Goal: Transaction & Acquisition: Book appointment/travel/reservation

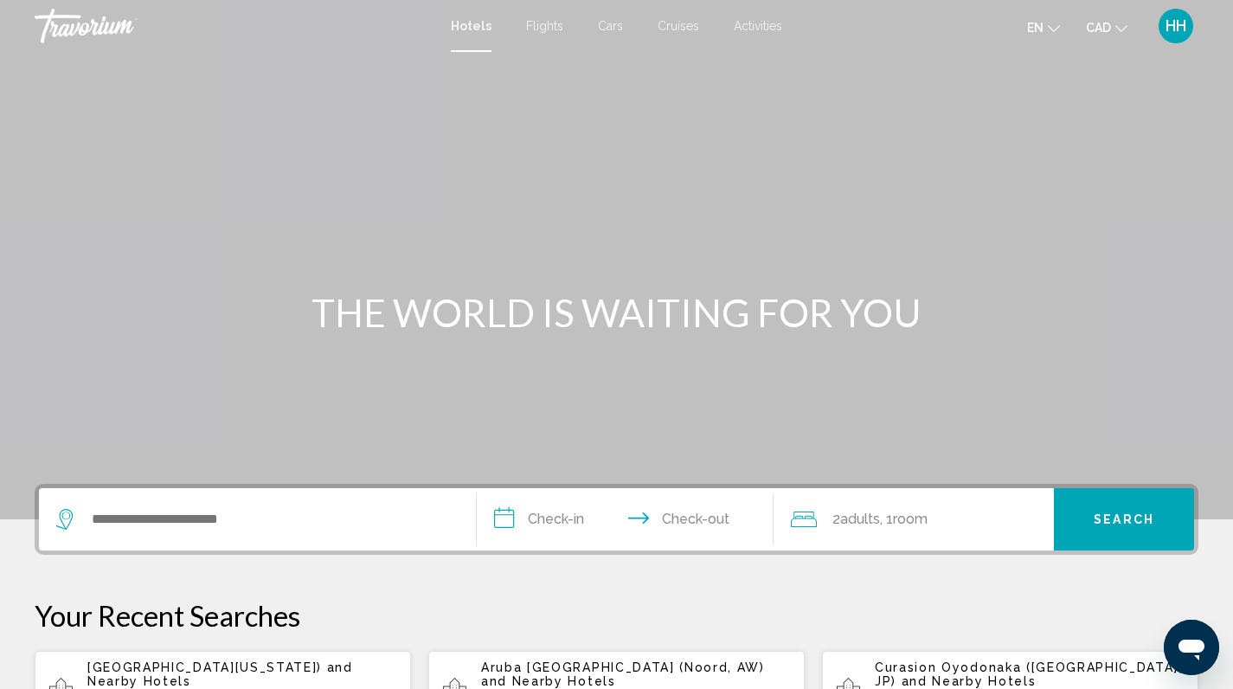
click at [608, 22] on span "Cars" at bounding box center [610, 26] width 25 height 14
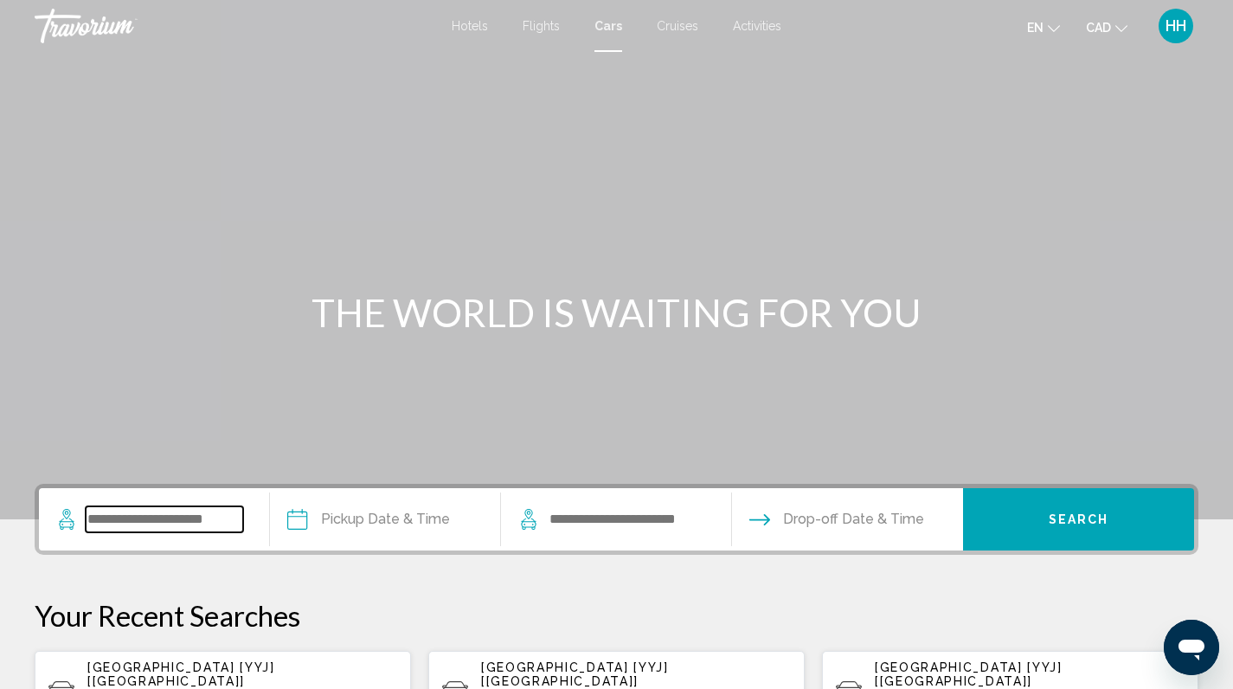
click at [122, 522] on input "Search widget" at bounding box center [164, 519] width 157 height 26
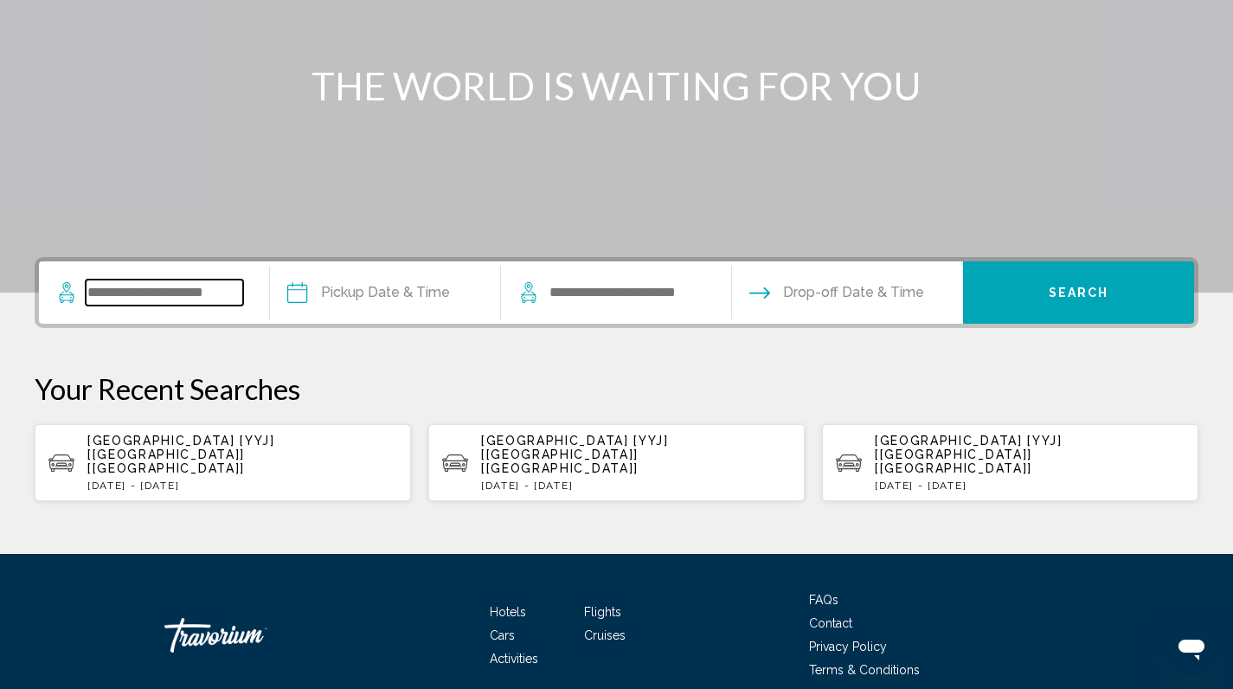
scroll to position [279, 0]
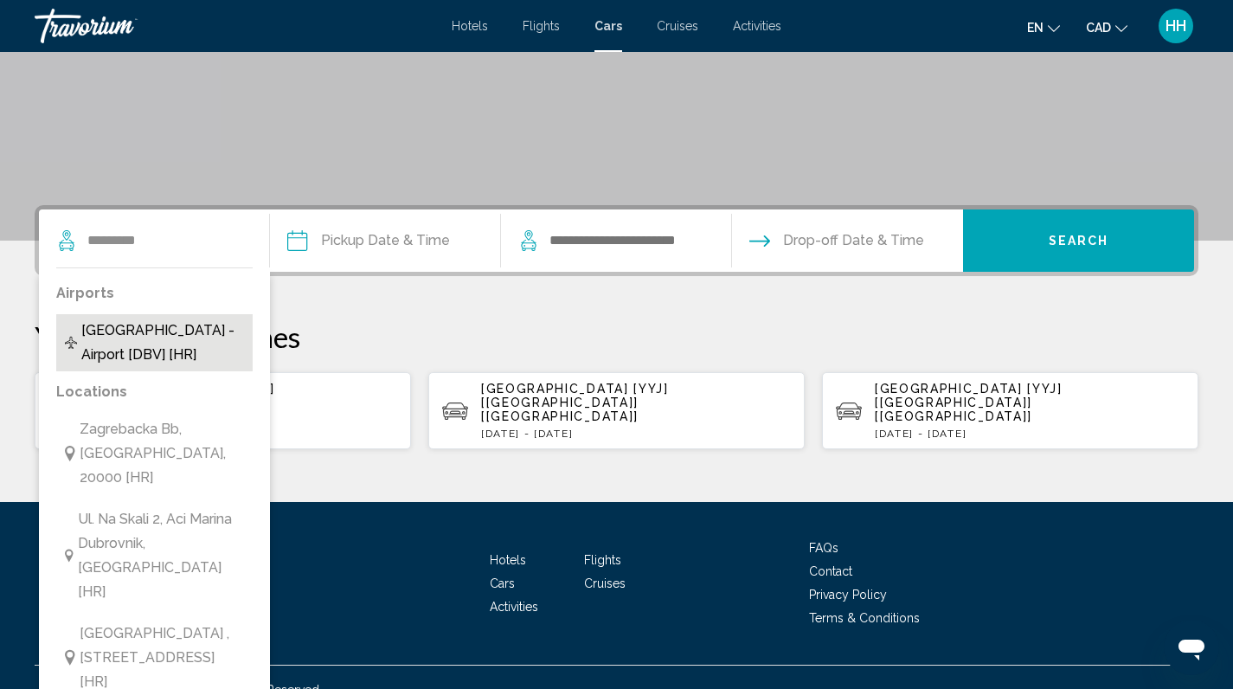
drag, startPoint x: 122, startPoint y: 522, endPoint x: 151, endPoint y: 328, distance: 196.0
click at [151, 328] on span "[GEOGRAPHIC_DATA] - Airport [DBV] [HR]" at bounding box center [162, 342] width 163 height 48
type input "**********"
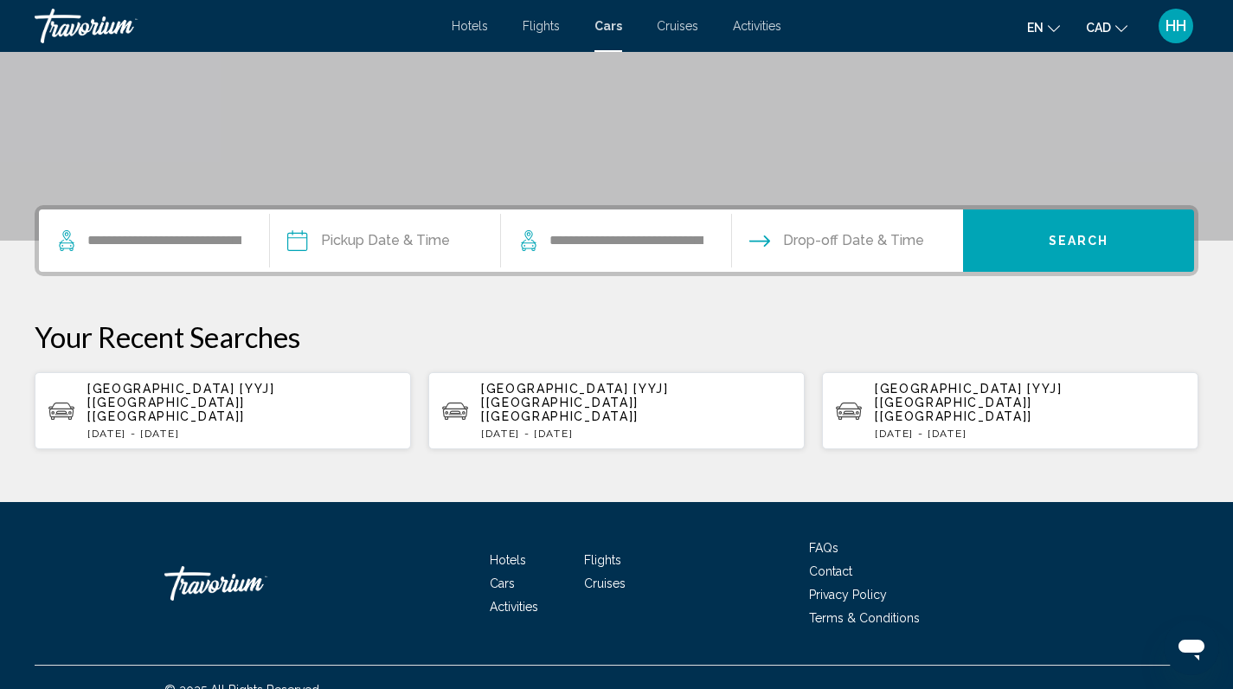
click at [402, 236] on input "Pickup date" at bounding box center [385, 242] width 238 height 67
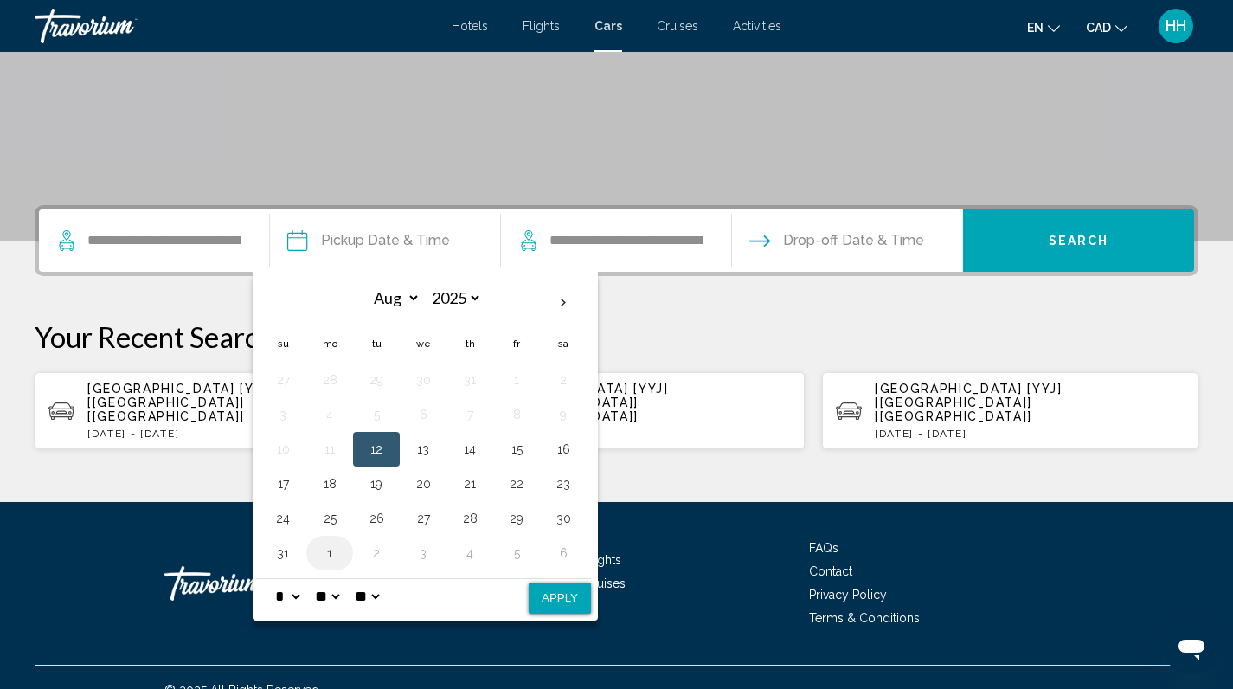
click at [343, 556] on button "1" at bounding box center [330, 553] width 28 height 24
select select "*"
click at [484, 381] on button "4" at bounding box center [470, 380] width 28 height 24
click at [343, 381] on button "1" at bounding box center [330, 380] width 28 height 24
click at [581, 595] on button "Apply" at bounding box center [560, 597] width 62 height 31
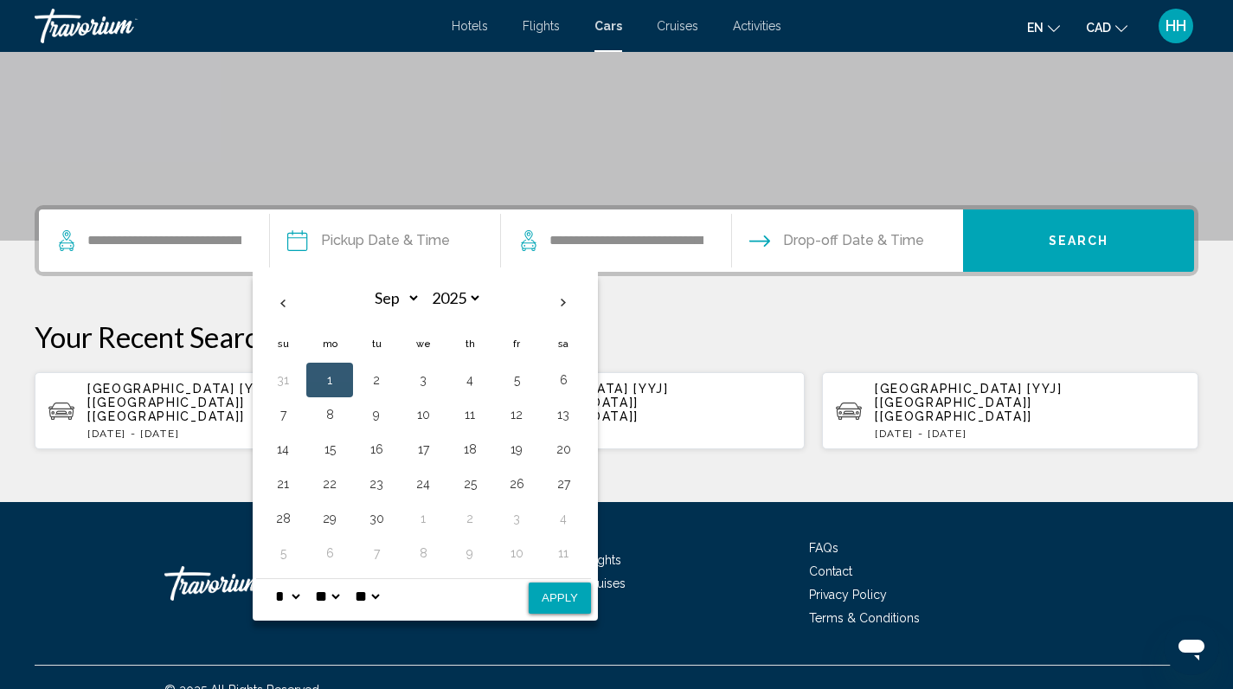
type input "**********"
select select "*"
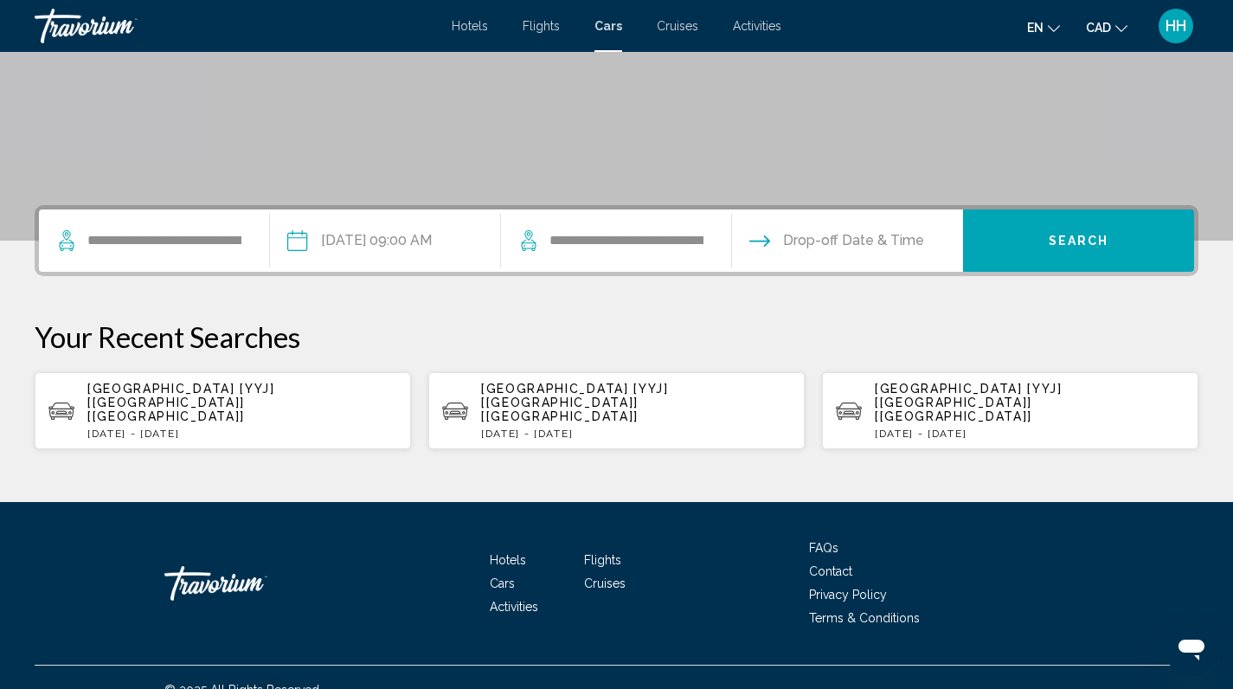
click at [873, 239] on input "Drop-off date" at bounding box center [847, 242] width 238 height 67
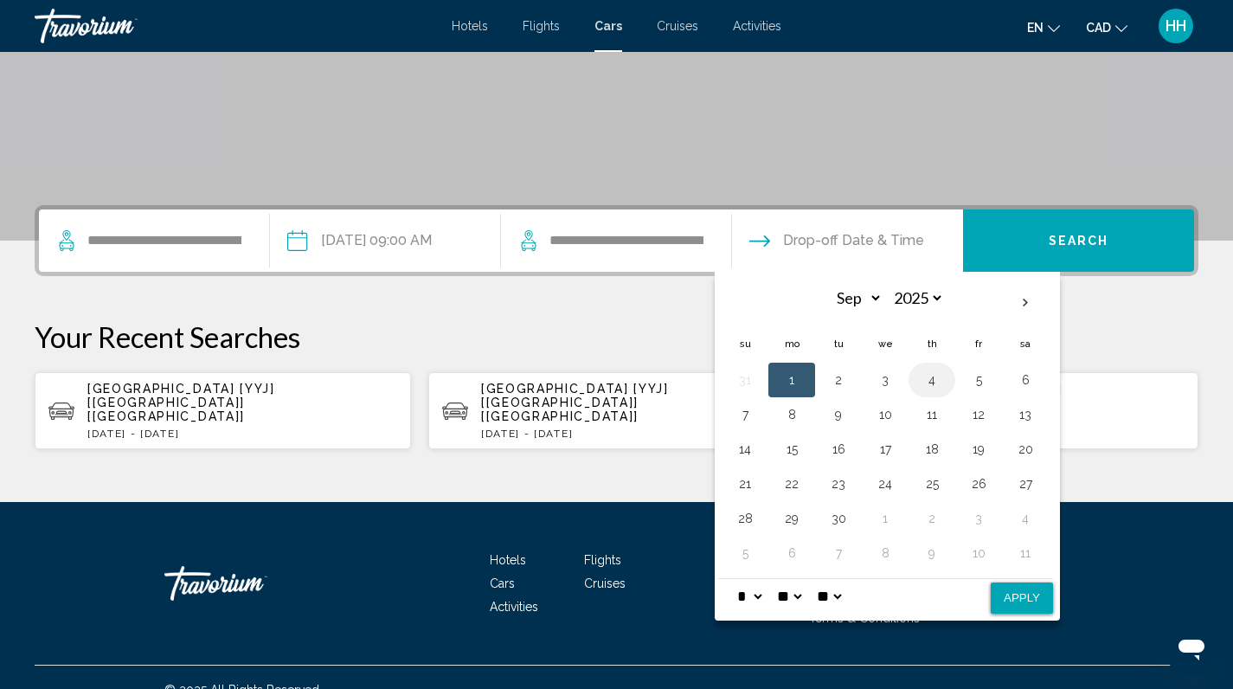
click at [946, 386] on button "4" at bounding box center [932, 380] width 28 height 24
click at [1050, 593] on button "Apply" at bounding box center [1022, 597] width 62 height 31
type input "**********"
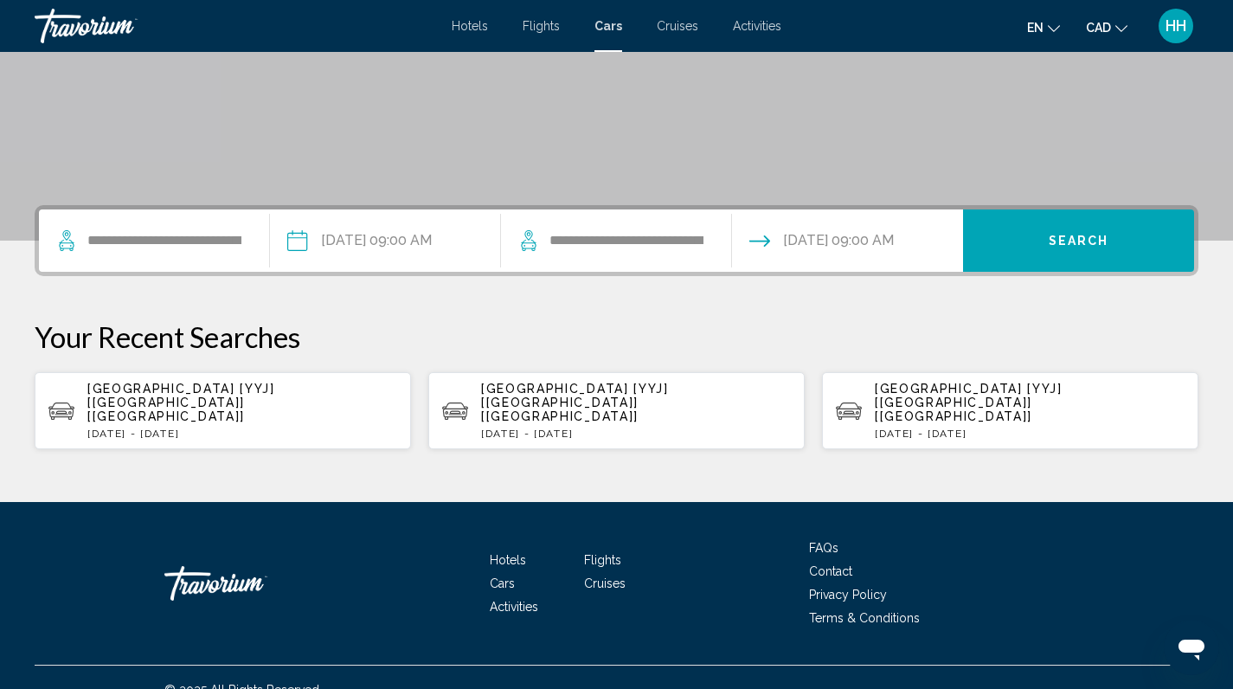
click at [1074, 232] on button "Search" at bounding box center [1078, 240] width 231 height 62
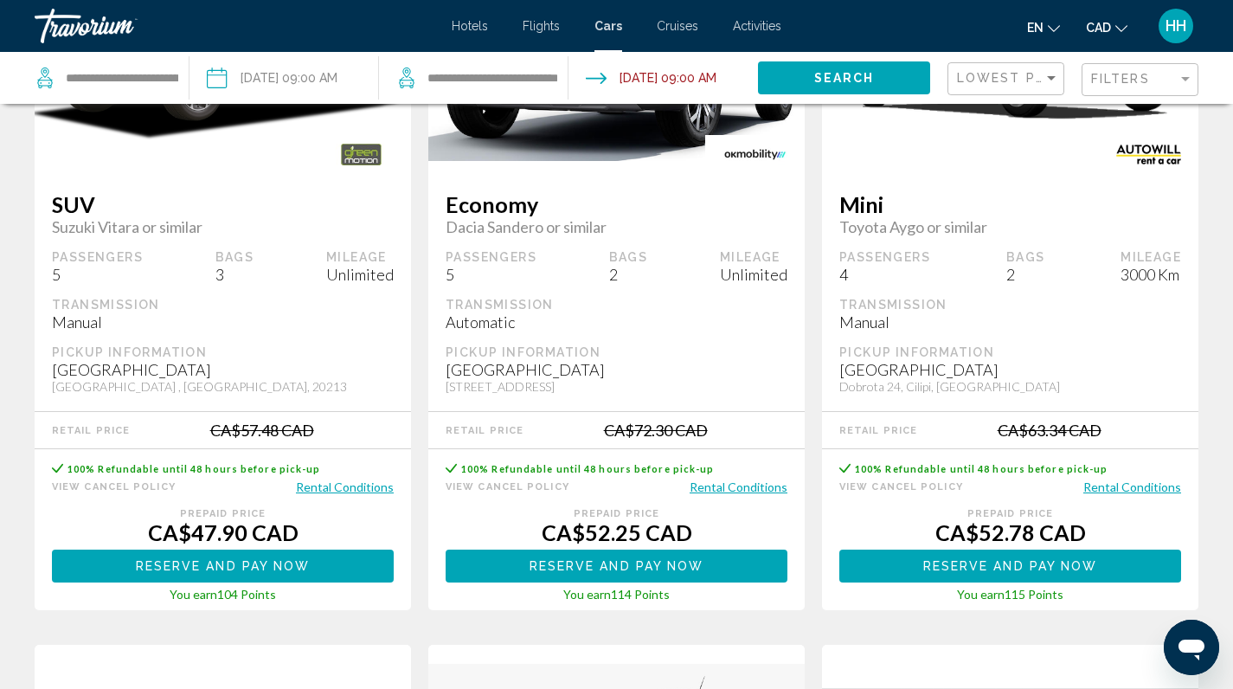
scroll to position [1017, 0]
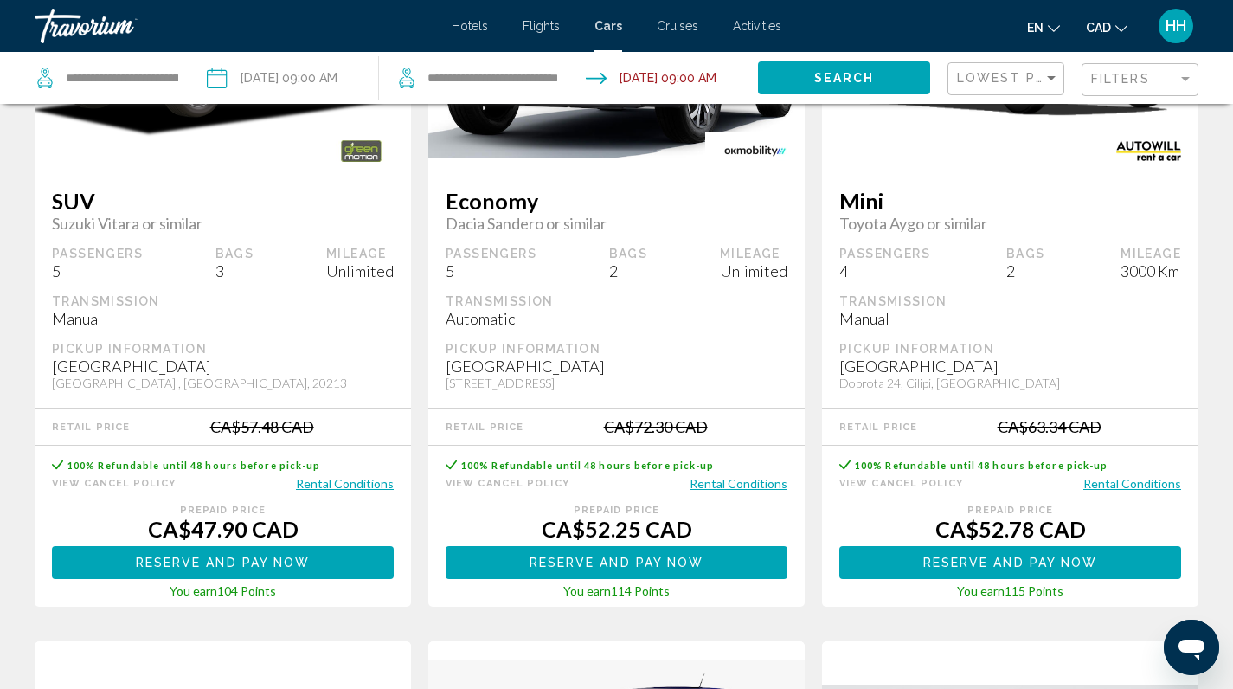
click at [322, 488] on button "Rental Conditions" at bounding box center [345, 483] width 98 height 16
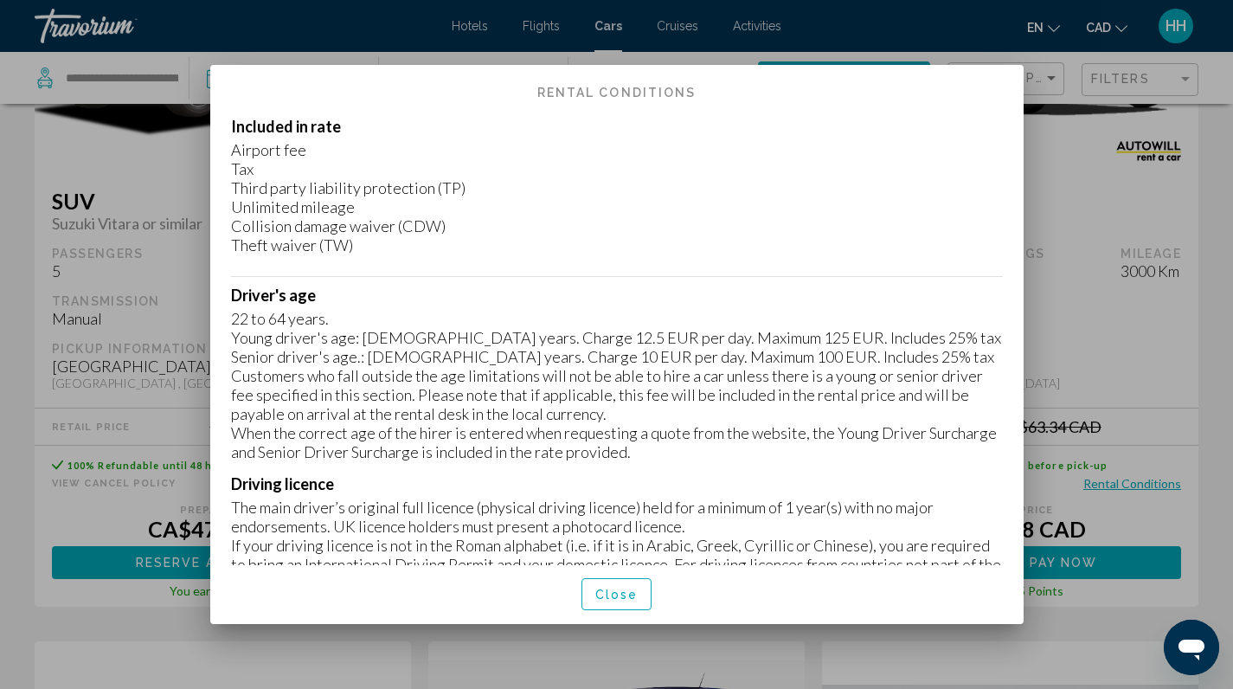
scroll to position [0, 0]
click at [614, 592] on span "Close" at bounding box center [616, 594] width 43 height 14
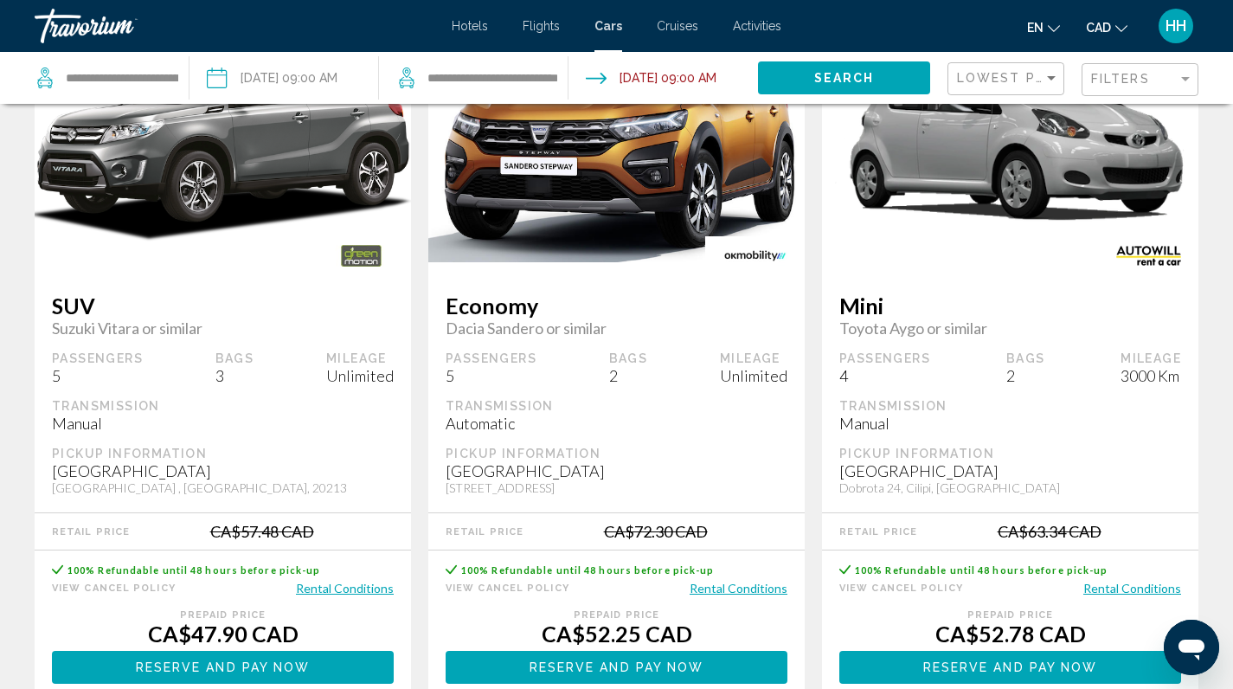
scroll to position [938, 0]
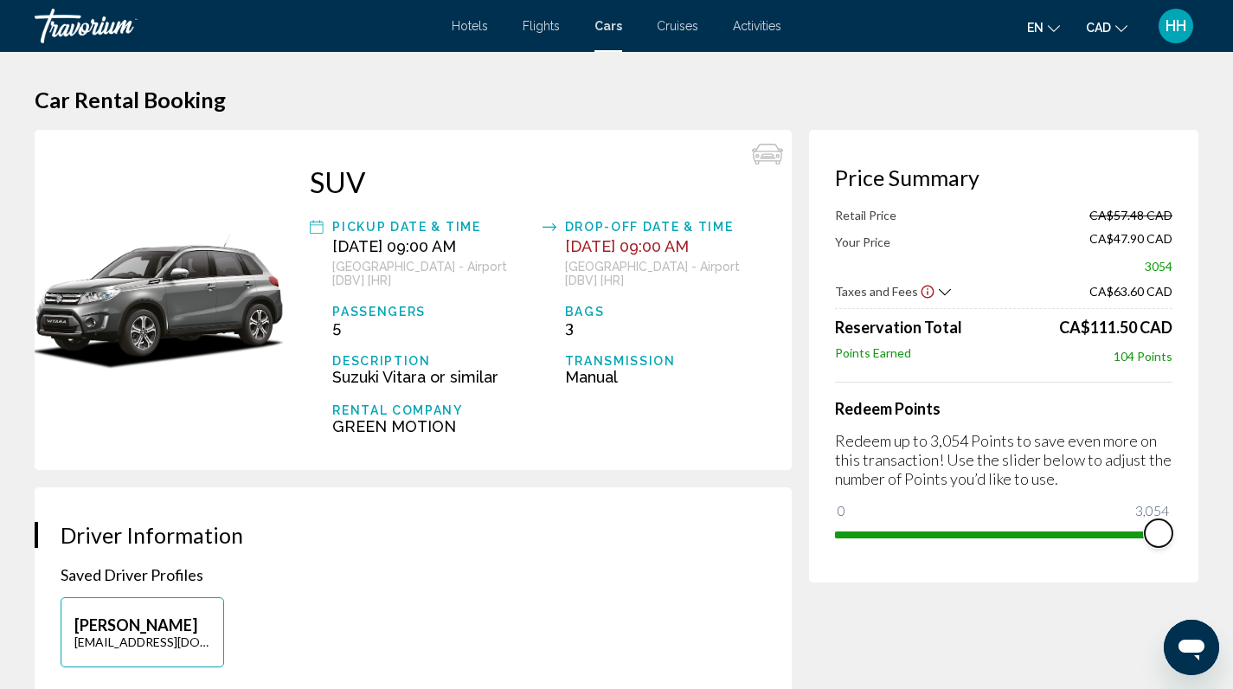
drag, startPoint x: 852, startPoint y: 511, endPoint x: 1201, endPoint y: 529, distance: 349.1
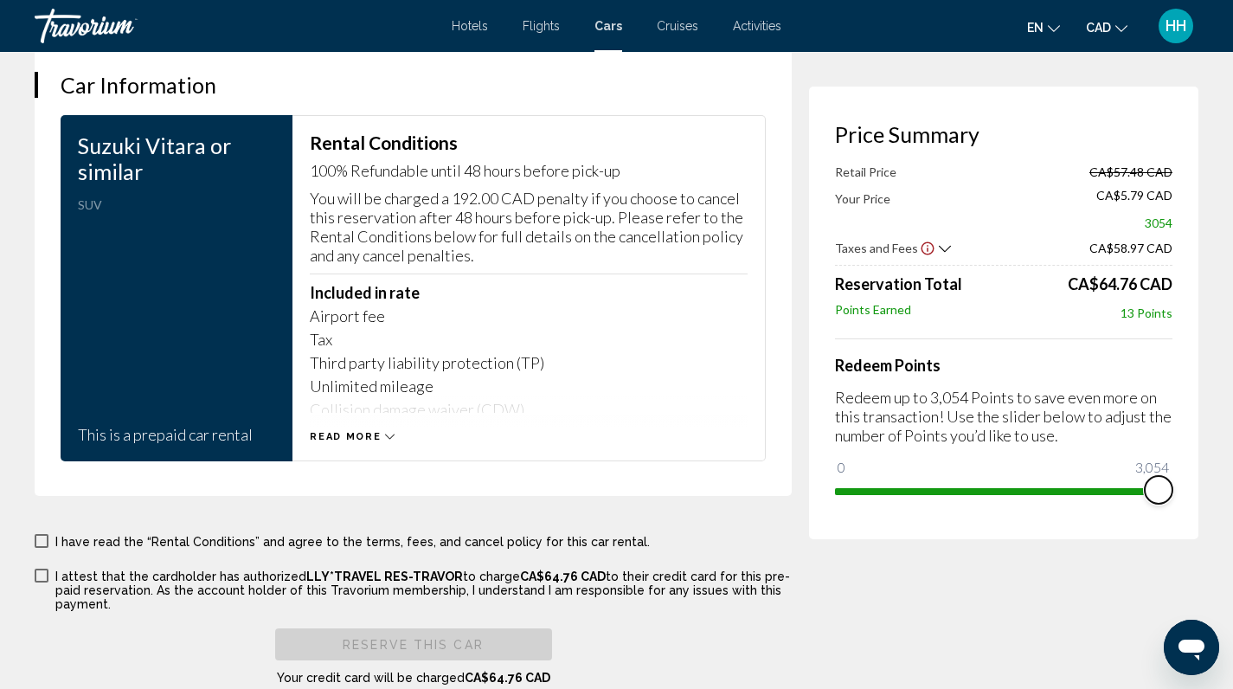
scroll to position [2541, 0]
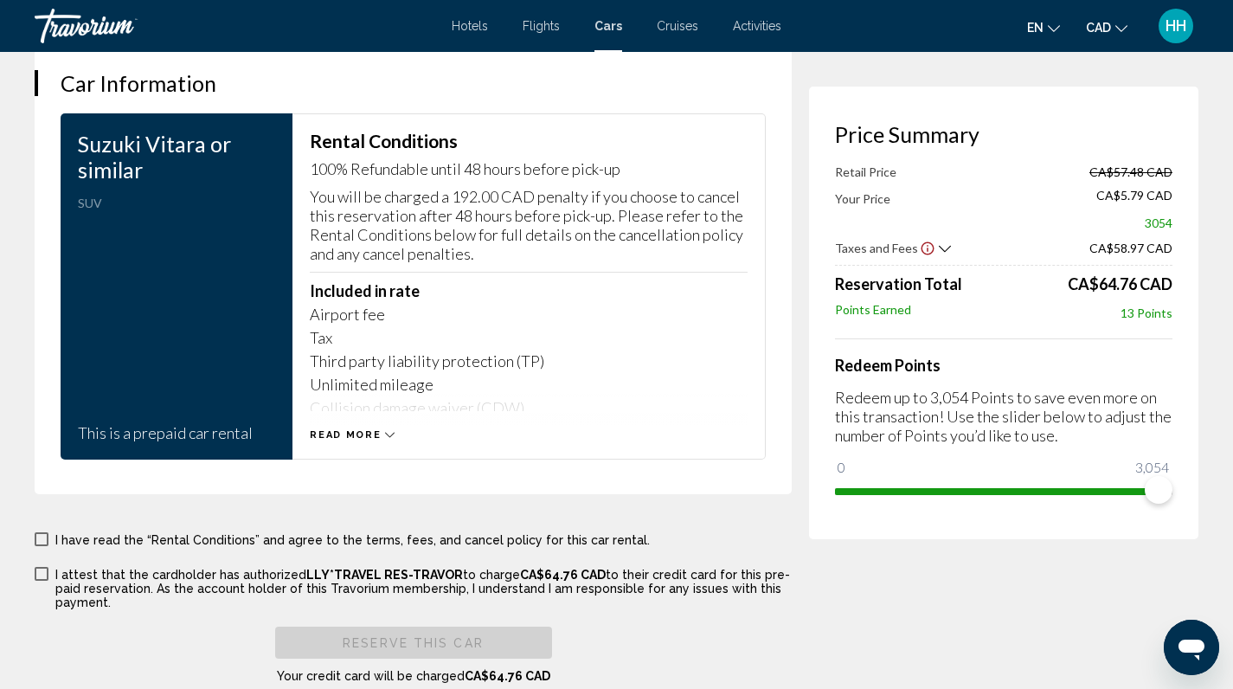
click at [388, 432] on icon "Main content" at bounding box center [390, 434] width 10 height 5
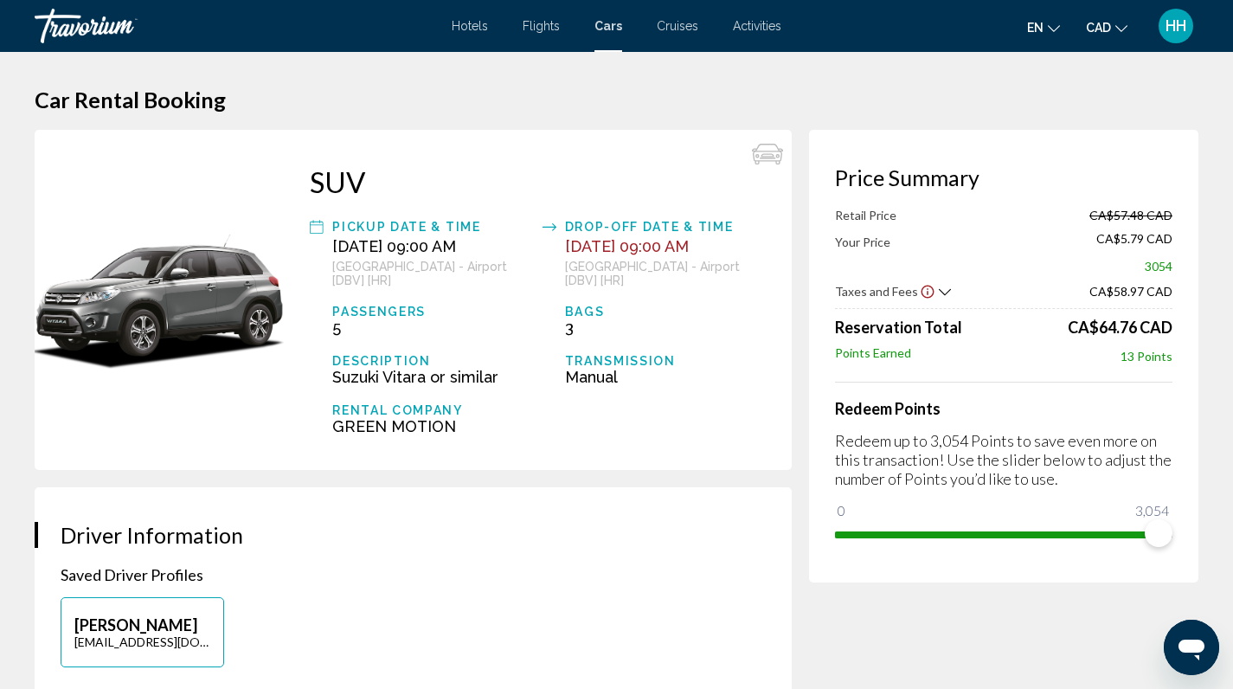
scroll to position [0, 0]
